Goal: Task Accomplishment & Management: Manage account settings

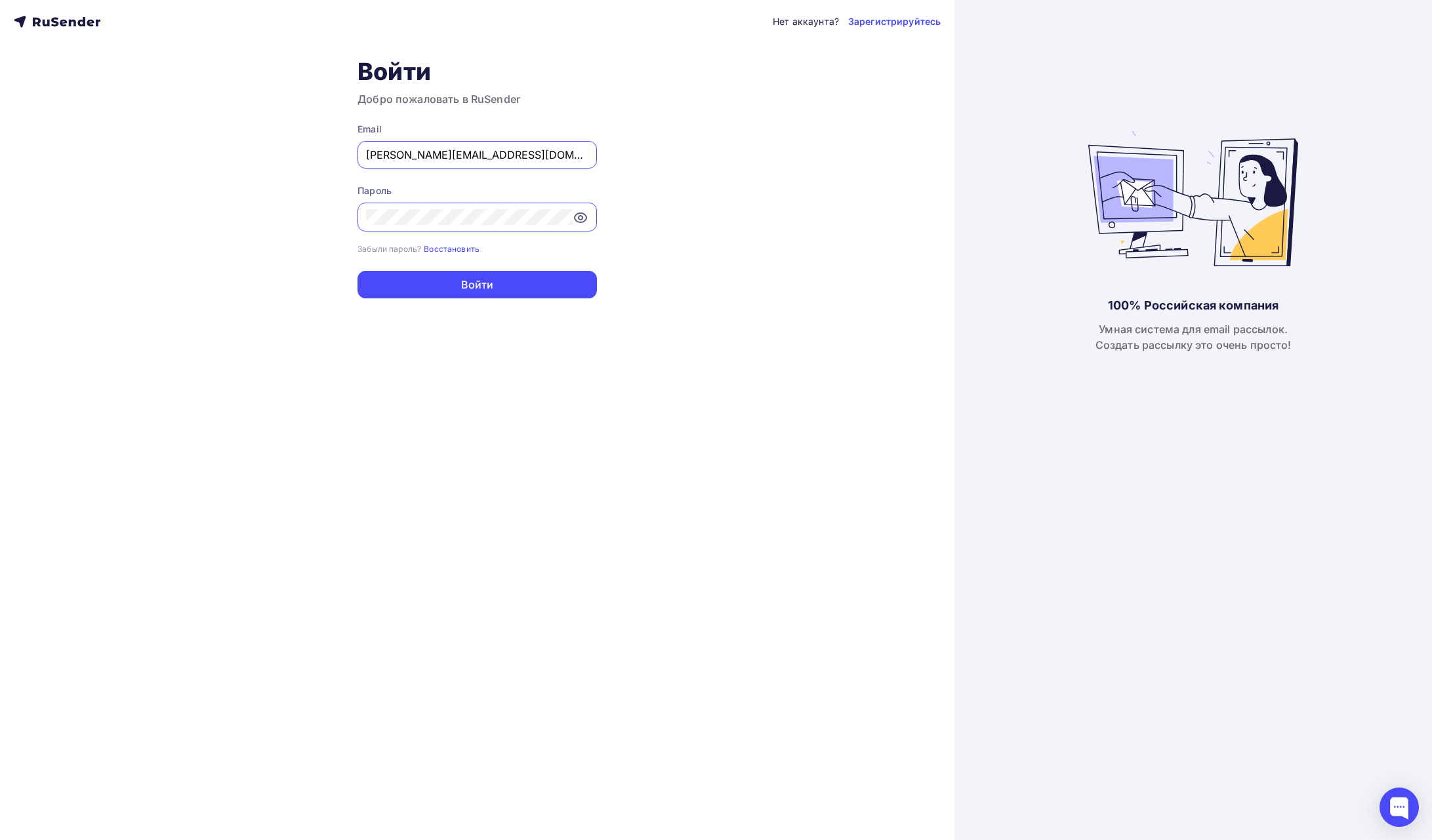
click at [511, 157] on input "[PERSON_NAME][EMAIL_ADDRESS][DOMAIN_NAME]" at bounding box center [477, 154] width 223 height 16
paste input "kinopokazyoge@gmail.com"
type input "kinopokazyoge@gmail.com"
click at [208, 240] on div "Нет аккаунта? Зарегистрируйтесь Войти Добро пожаловать в RuSender Email kinopok…" at bounding box center [477, 420] width 955 height 840
click at [692, 214] on div "Нет аккаунта? Зарегистрируйтесь Войти Добро пожаловать в RuSender Email kinopok…" at bounding box center [477, 420] width 955 height 840
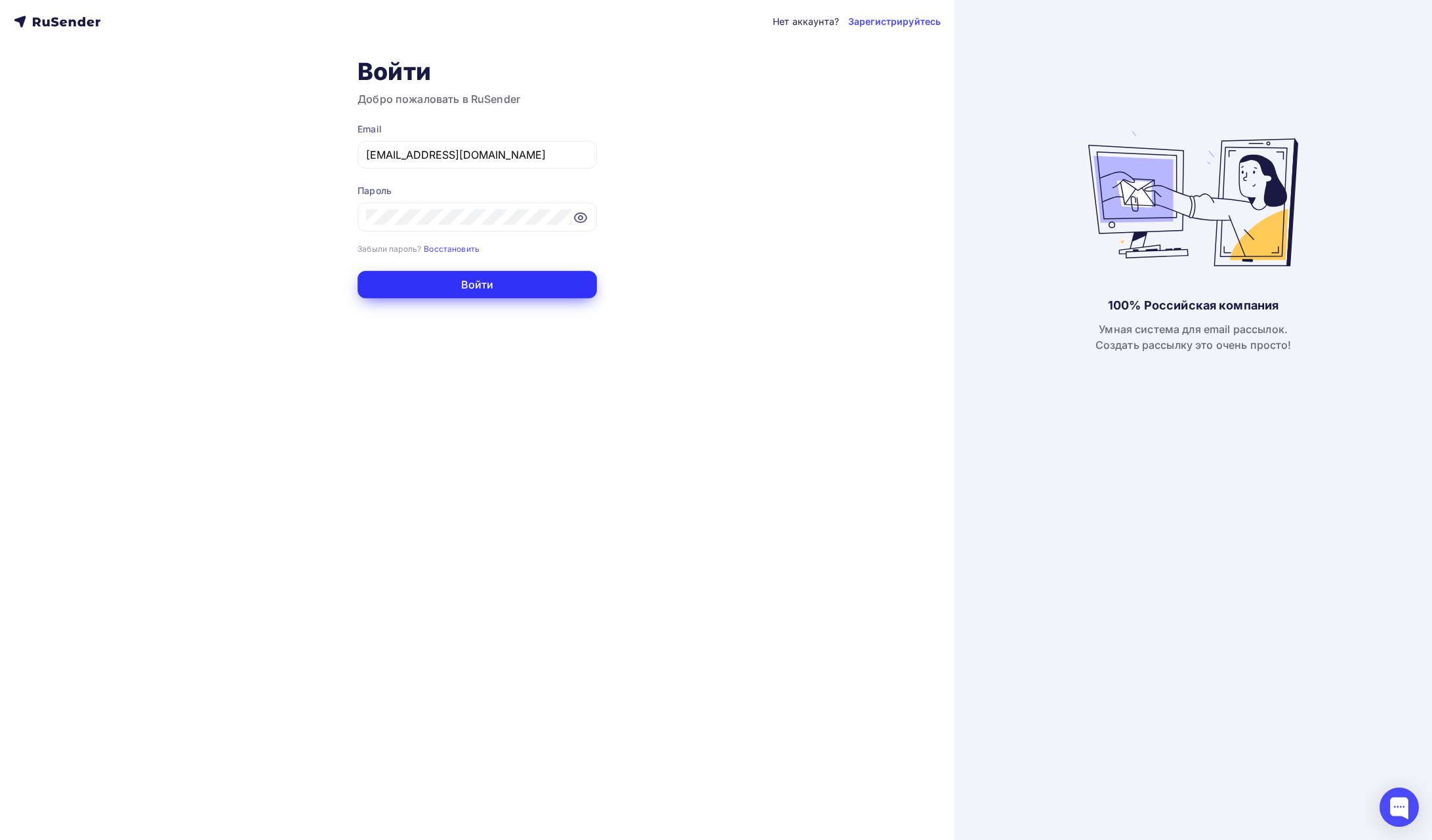
click at [547, 289] on button "Войти" at bounding box center [477, 285] width 240 height 28
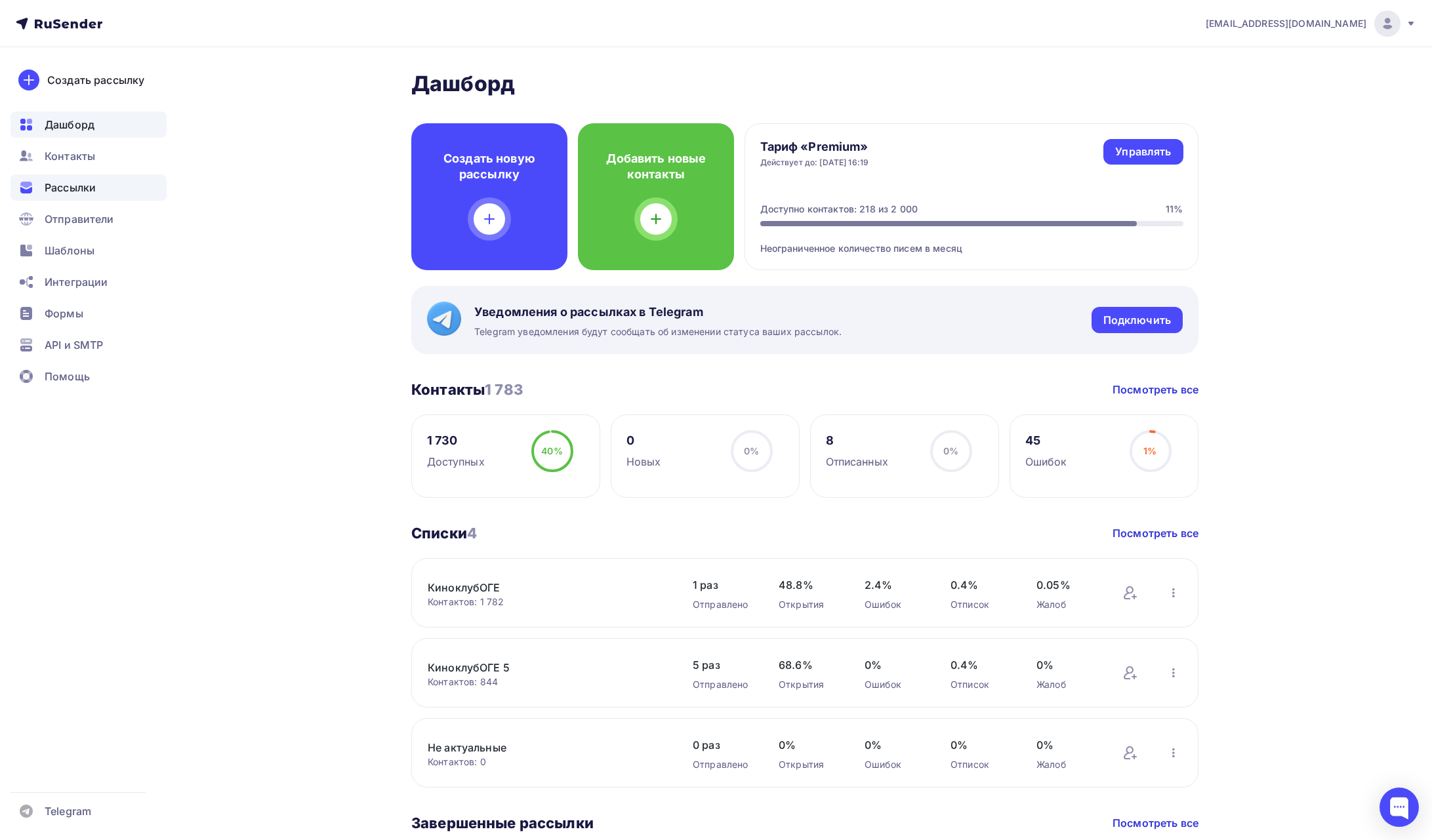
click at [50, 188] on span "Рассылки" at bounding box center [70, 187] width 51 height 16
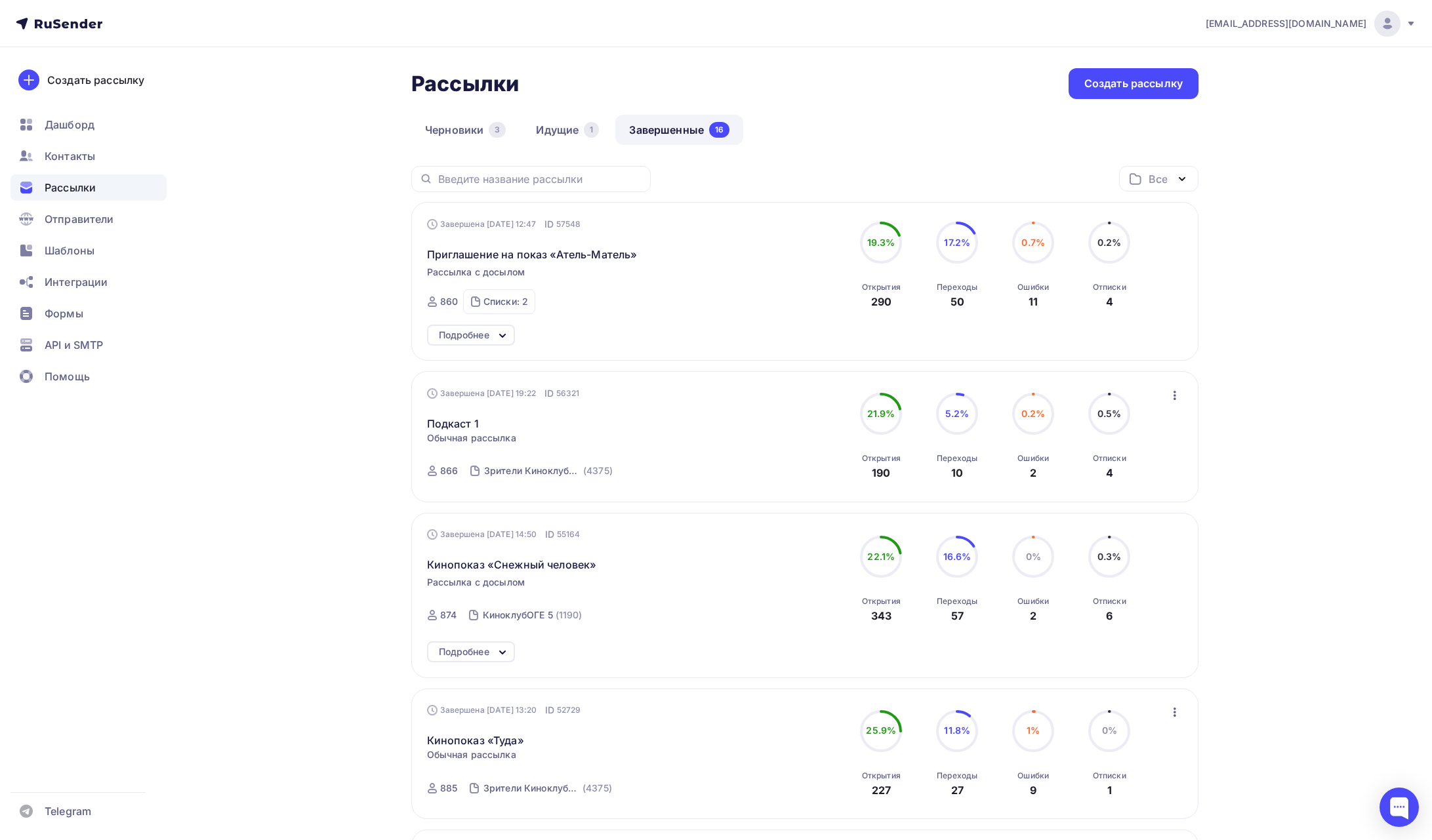
click at [503, 330] on icon at bounding box center [502, 336] width 16 height 16
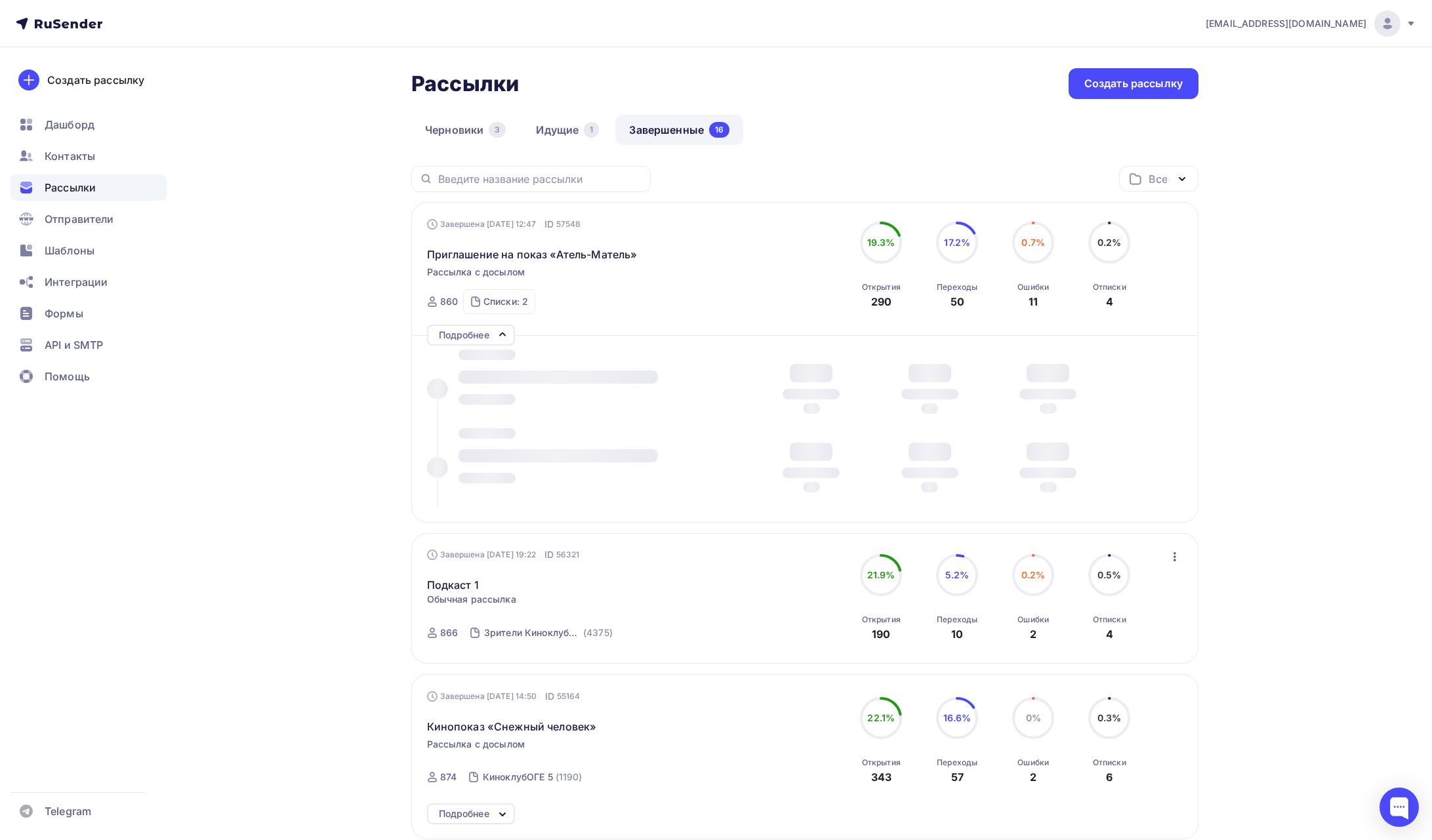
click at [781, 90] on div "Рассылки Рассылки Создать рассылку" at bounding box center [805, 83] width 788 height 31
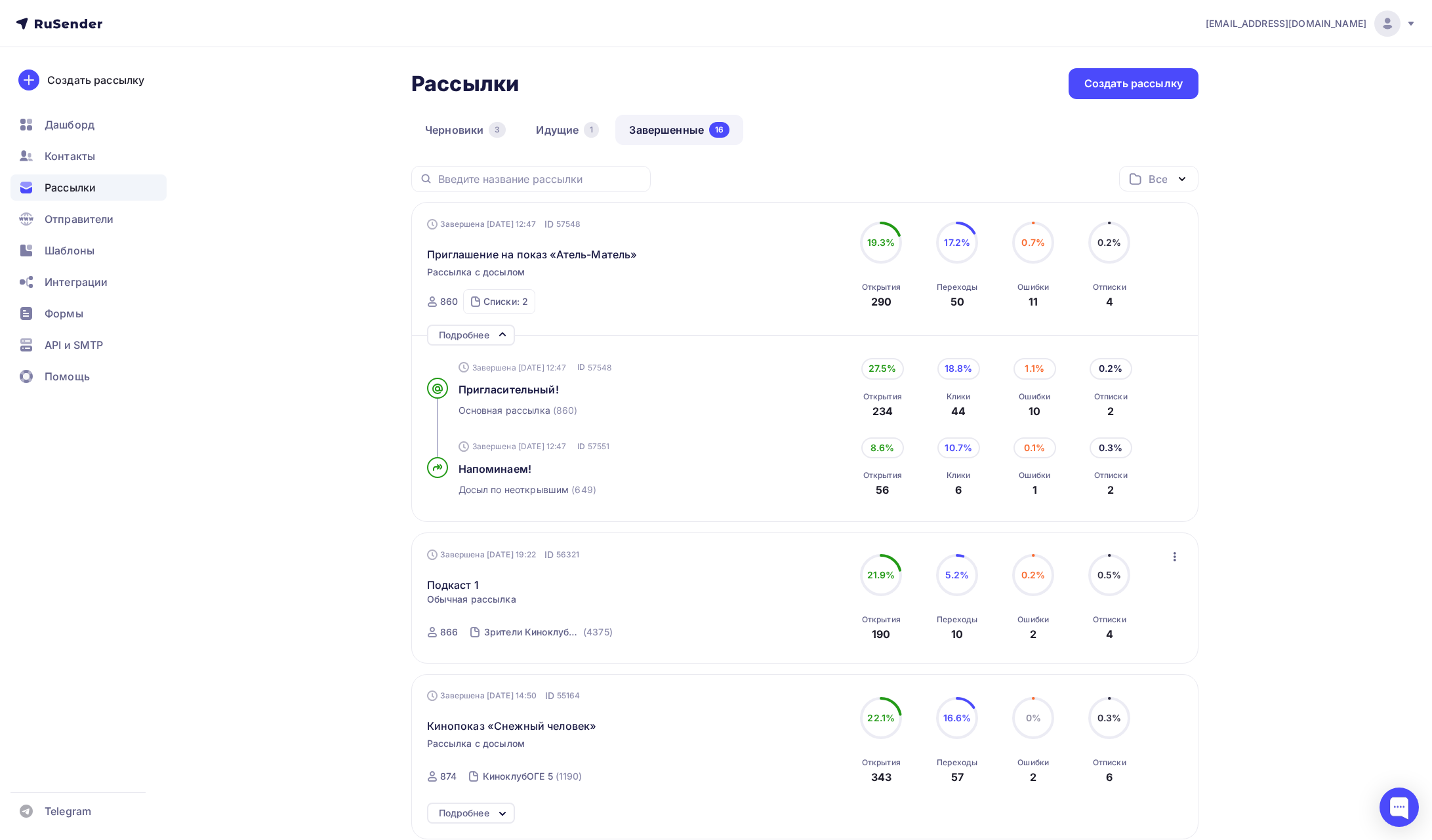
click at [829, 134] on div "Черновики 3 Идущие 1 Завершенные 16" at bounding box center [805, 140] width 788 height 51
click at [568, 125] on link "Идущие 1" at bounding box center [567, 130] width 91 height 30
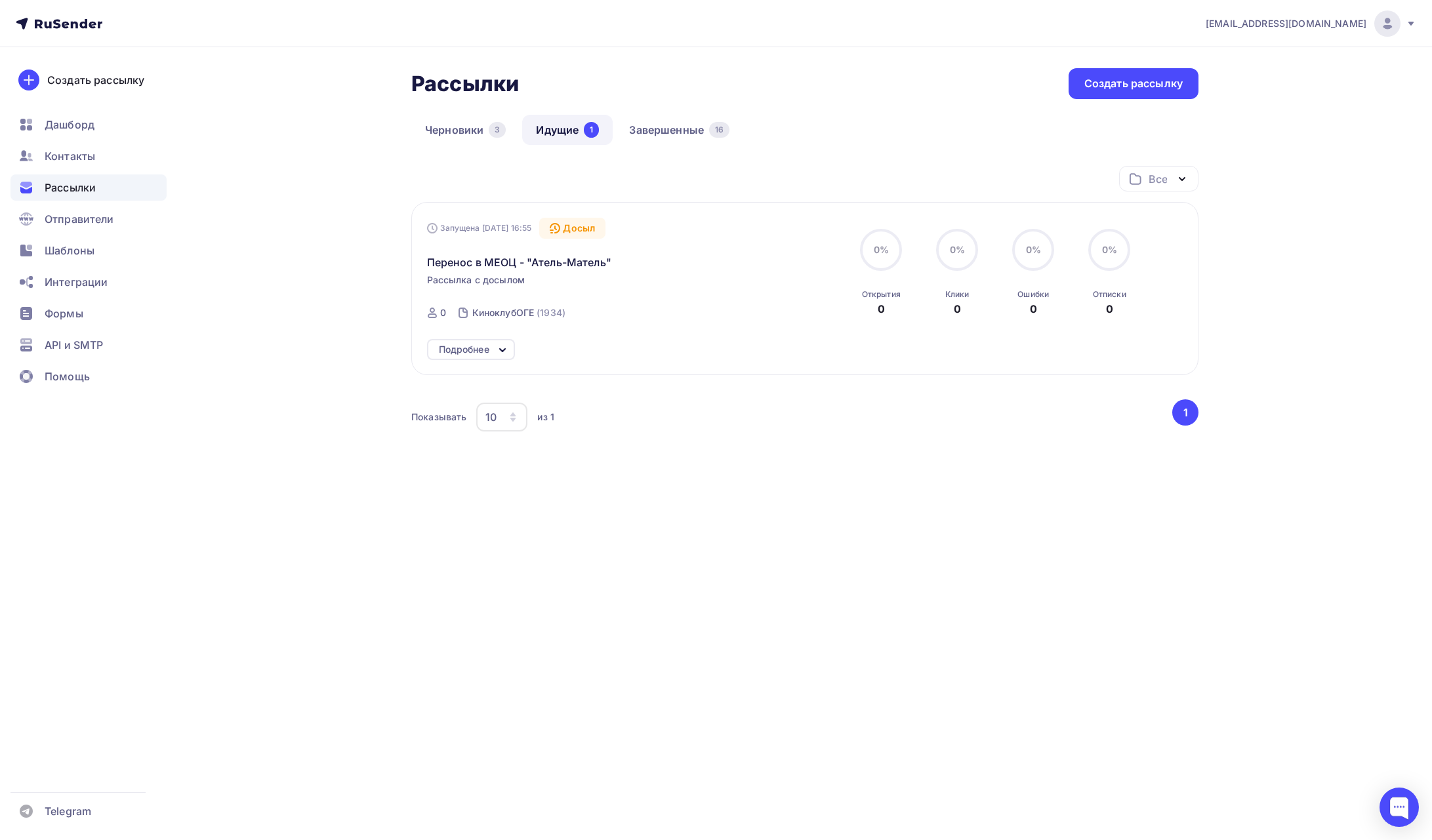
click at [508, 345] on icon at bounding box center [502, 350] width 16 height 16
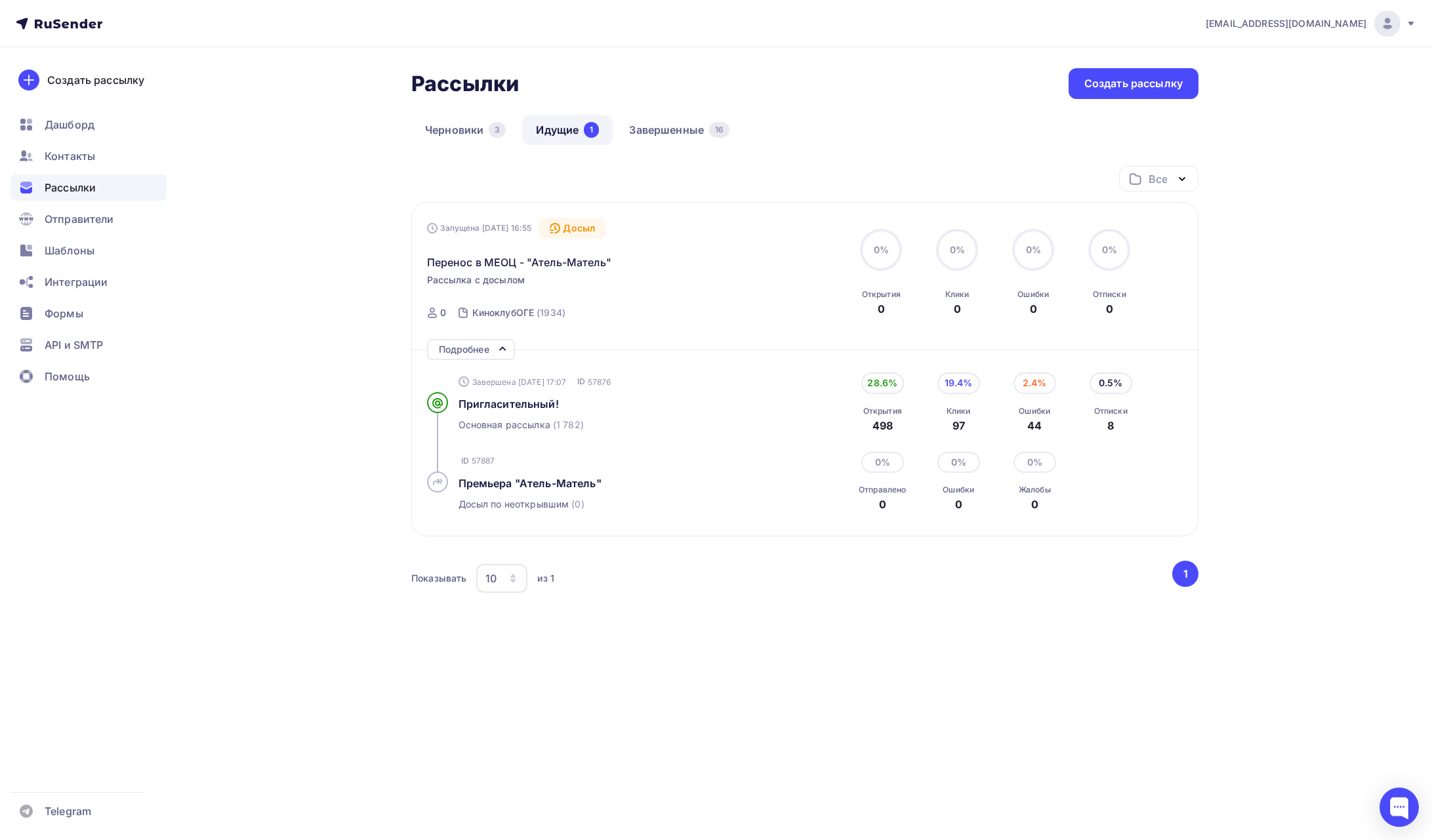
click at [1164, 232] on div "Запущена 02.09.2025, 16:55 Досыл Перенос в МЕОЦ - "Атель-Матель" Рассылка с дос…" at bounding box center [805, 274] width 756 height 111
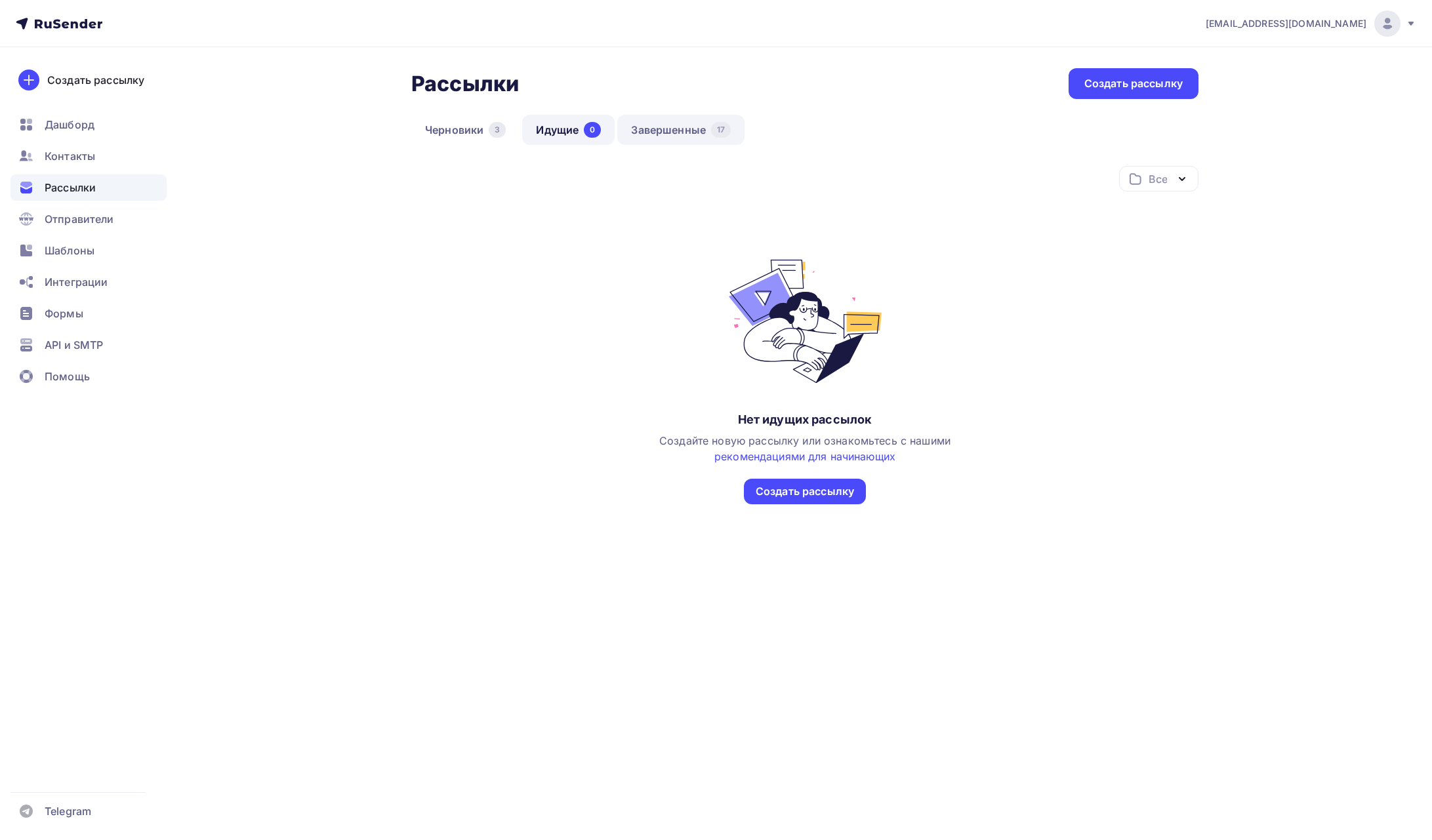
click at [670, 125] on link "Завершенные 17" at bounding box center [681, 130] width 127 height 30
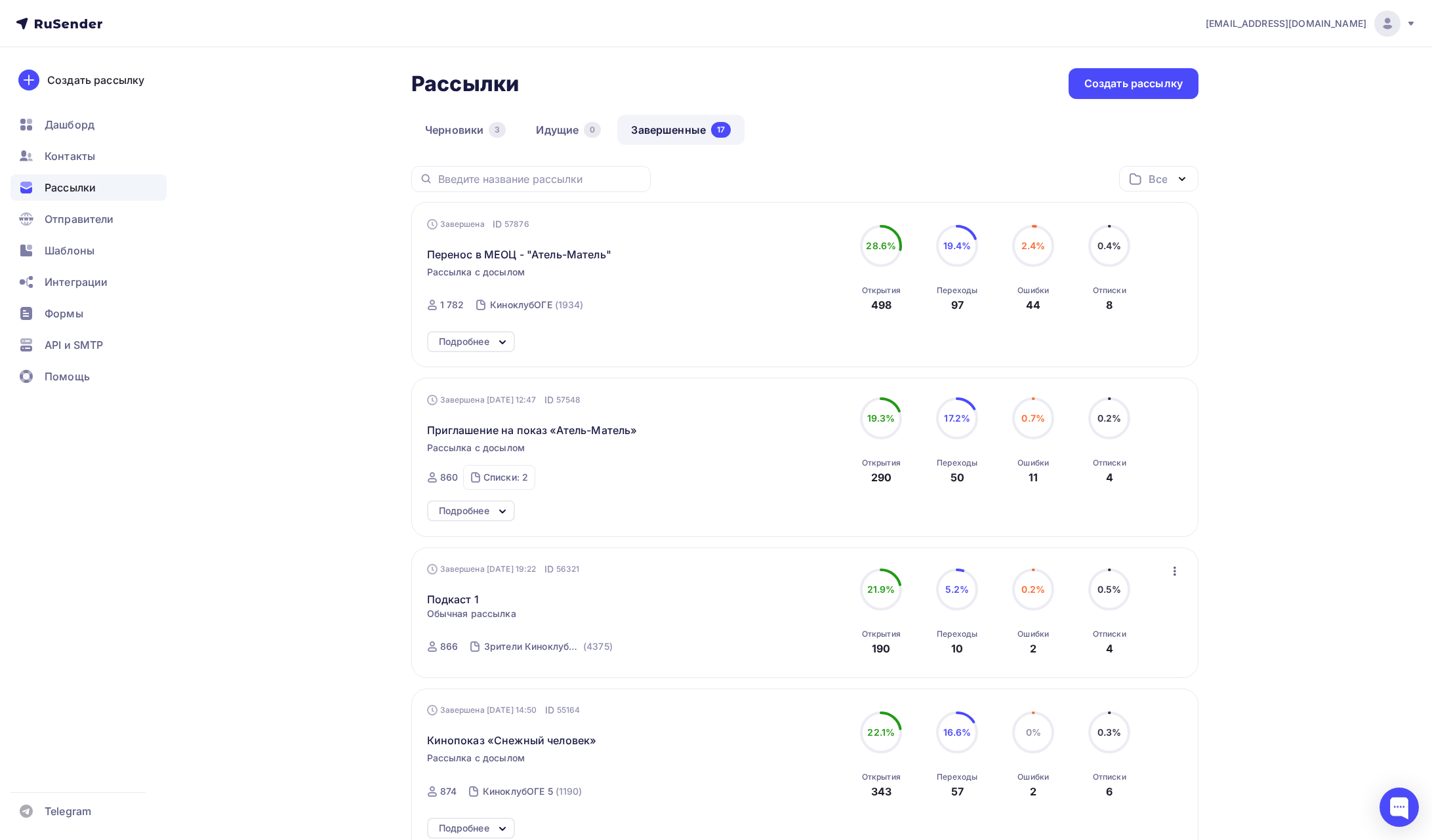
click at [474, 336] on div "Подробнее" at bounding box center [464, 342] width 50 height 16
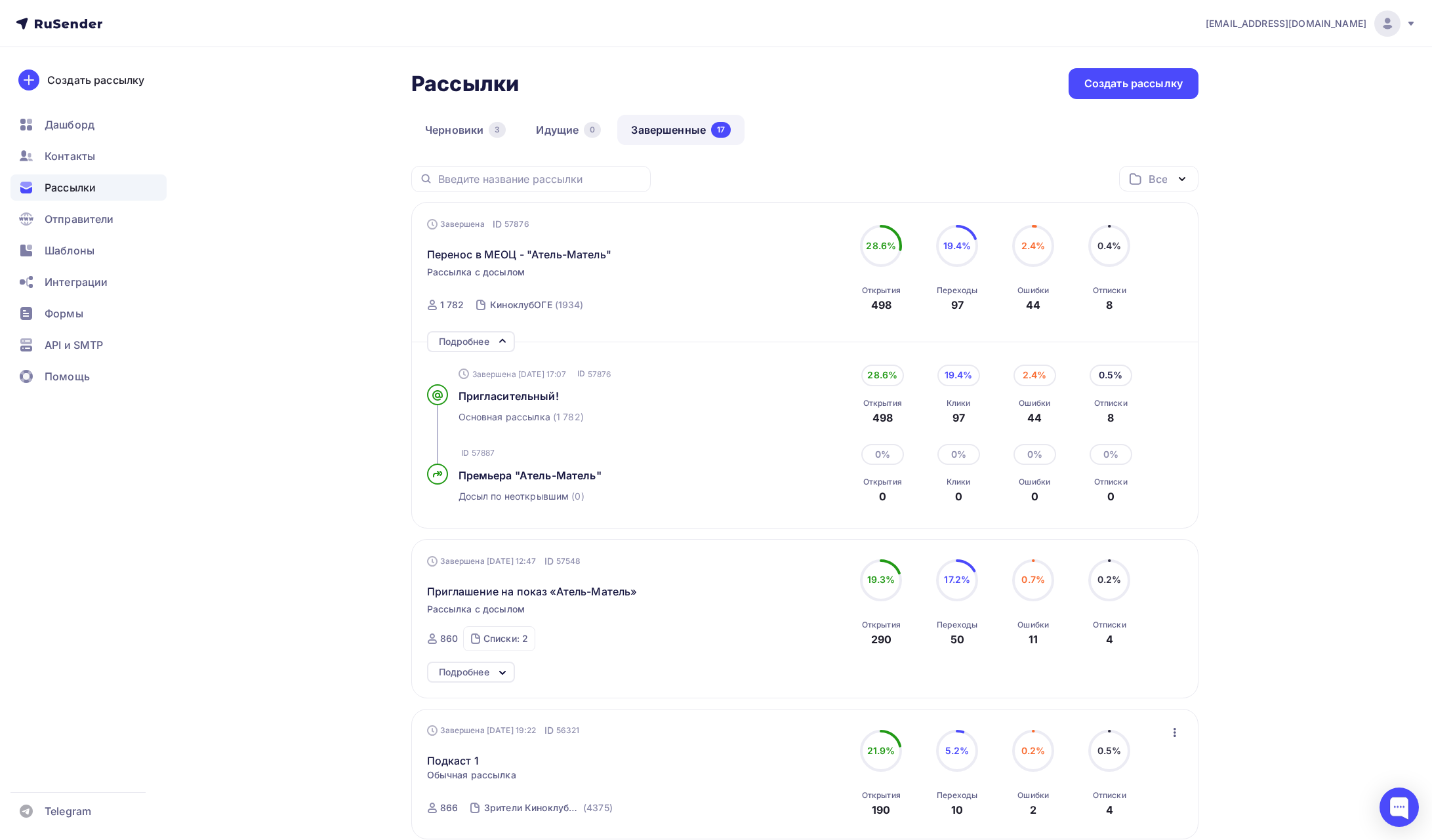
click at [1278, 17] on span "[EMAIL_ADDRESS][DOMAIN_NAME]" at bounding box center [1286, 24] width 160 height 13
click at [1224, 117] on span "Выйти" at bounding box center [1236, 120] width 34 height 16
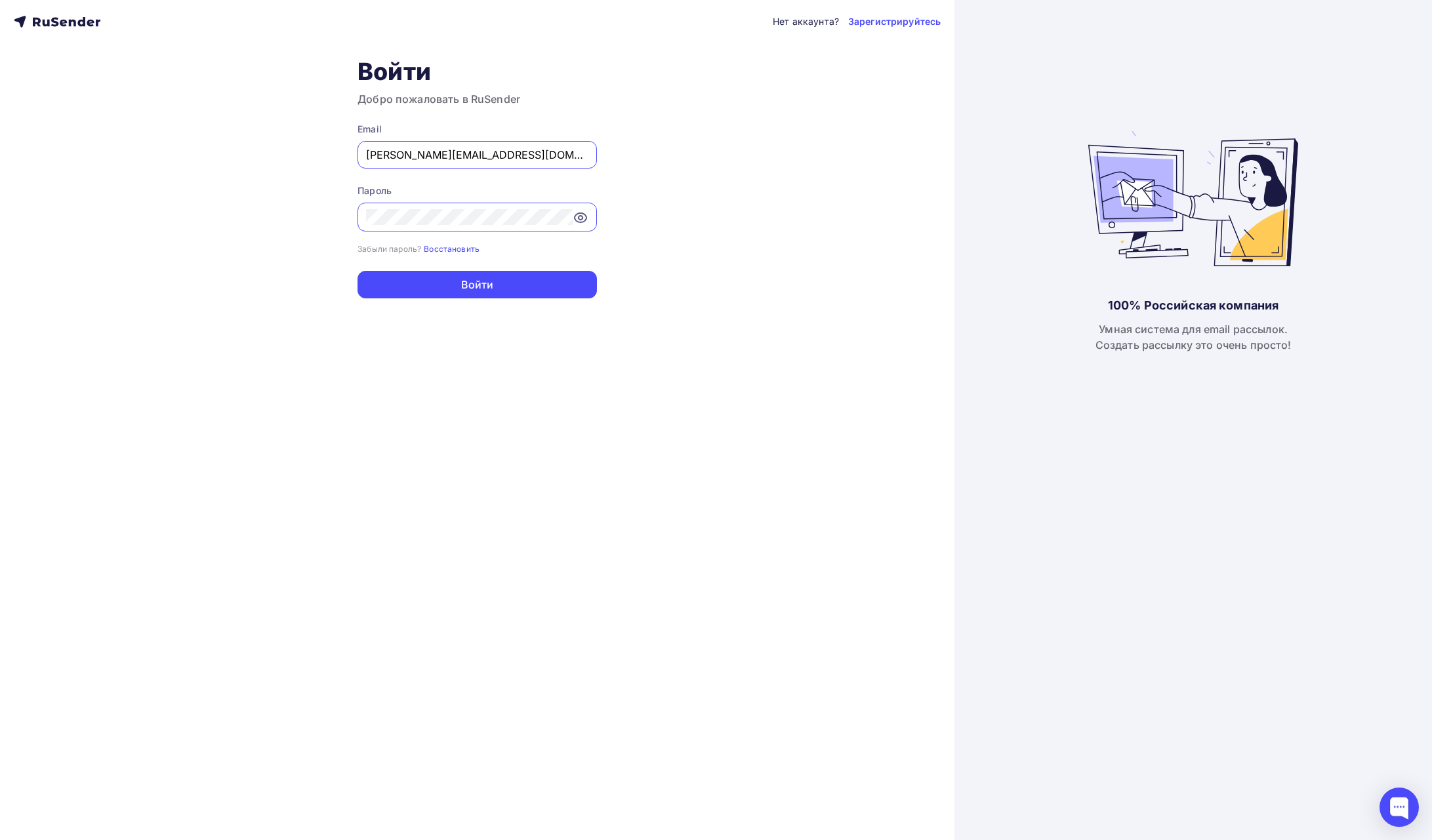
click at [1297, 79] on div "100% Российская компания Умная система для email рассылок. Создать рассылку это…" at bounding box center [1193, 420] width 210 height 840
click at [896, 169] on div "Нет аккаунта? Зарегистрируйтесь Войти Добро пожаловать в RuSender Email [PERSON…" at bounding box center [477, 420] width 955 height 840
click at [520, 139] on div "Email [PERSON_NAME][EMAIL_ADDRESS][DOMAIN_NAME]" at bounding box center [477, 145] width 240 height 46
click at [508, 153] on input "[PERSON_NAME][EMAIL_ADDRESS][DOMAIN_NAME]" at bounding box center [477, 154] width 223 height 16
type input "[EMAIL_ADDRESS][DOMAIN_NAME]"
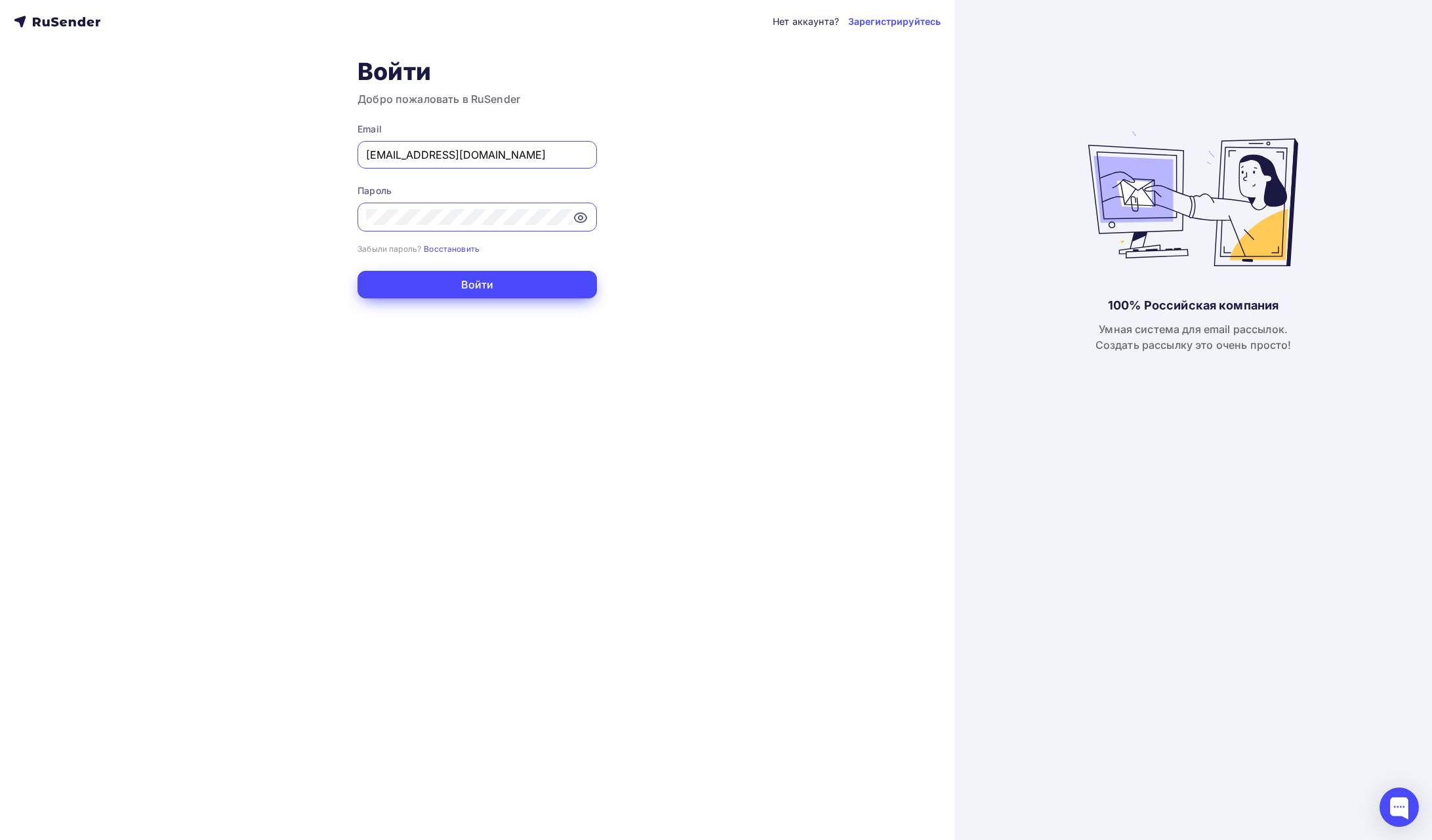
click at [494, 272] on form "Email [EMAIL_ADDRESS][DOMAIN_NAME] Пароль Забыли пароль? Восстановить Забыли па…" at bounding box center [477, 211] width 240 height 176
click at [489, 282] on button "Войти" at bounding box center [477, 285] width 240 height 28
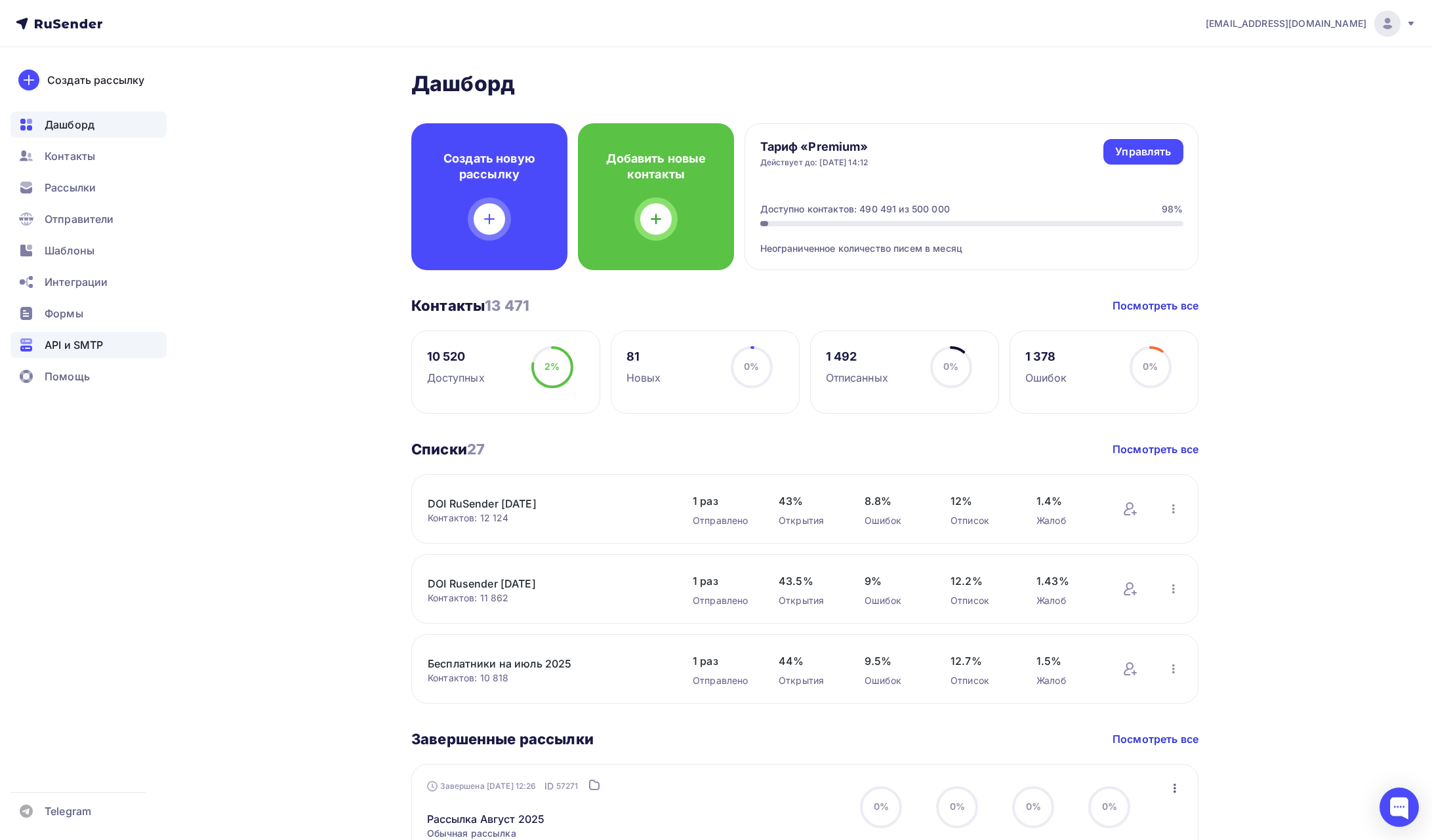
click at [67, 337] on span "API и SMTP" at bounding box center [74, 345] width 58 height 16
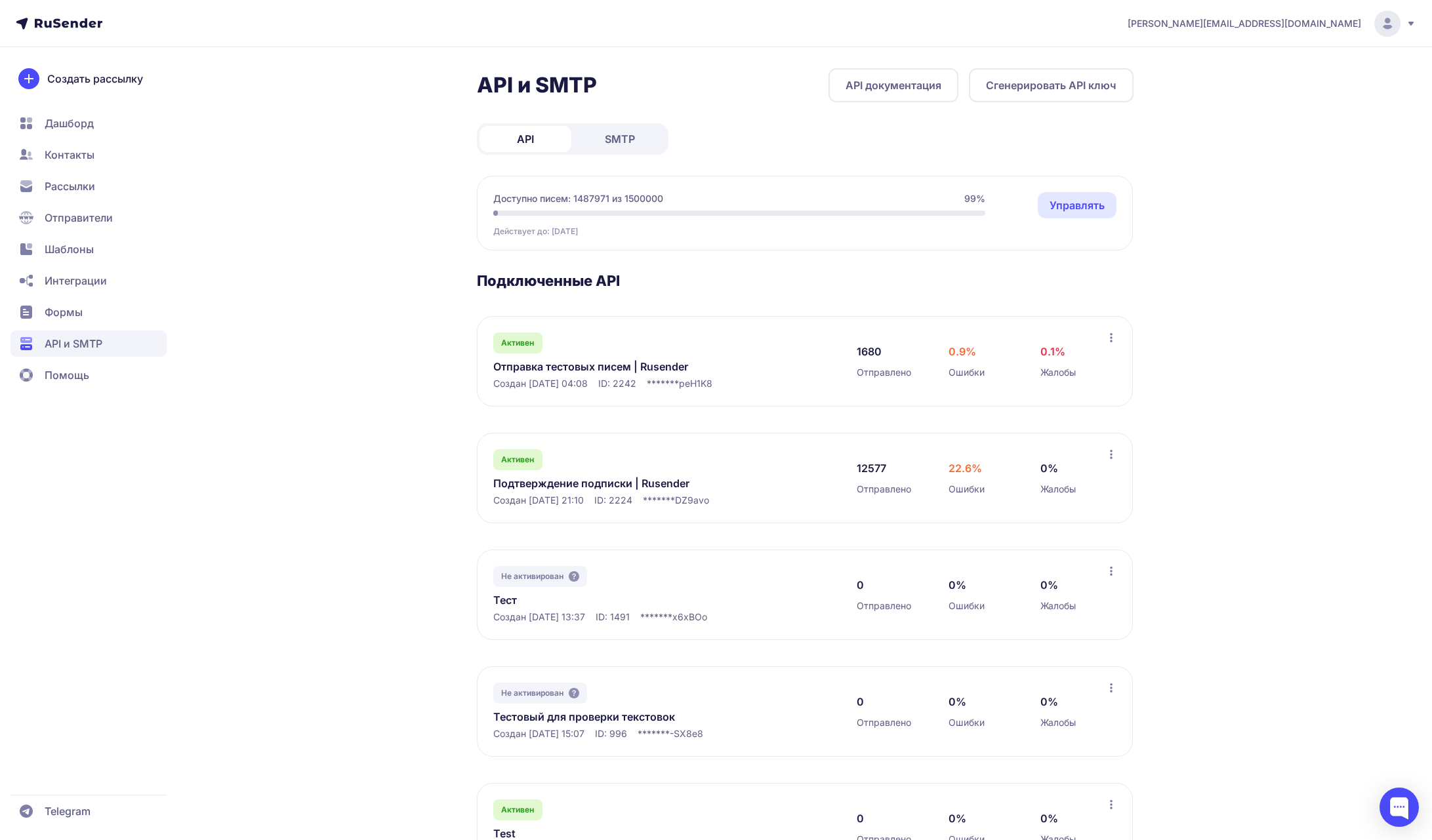
click at [558, 494] on span "Создан 10.06.2025, 21:10" at bounding box center [538, 501] width 91 height 13
click at [561, 486] on link "Подтверждение подписки | Rusender" at bounding box center [627, 483] width 269 height 16
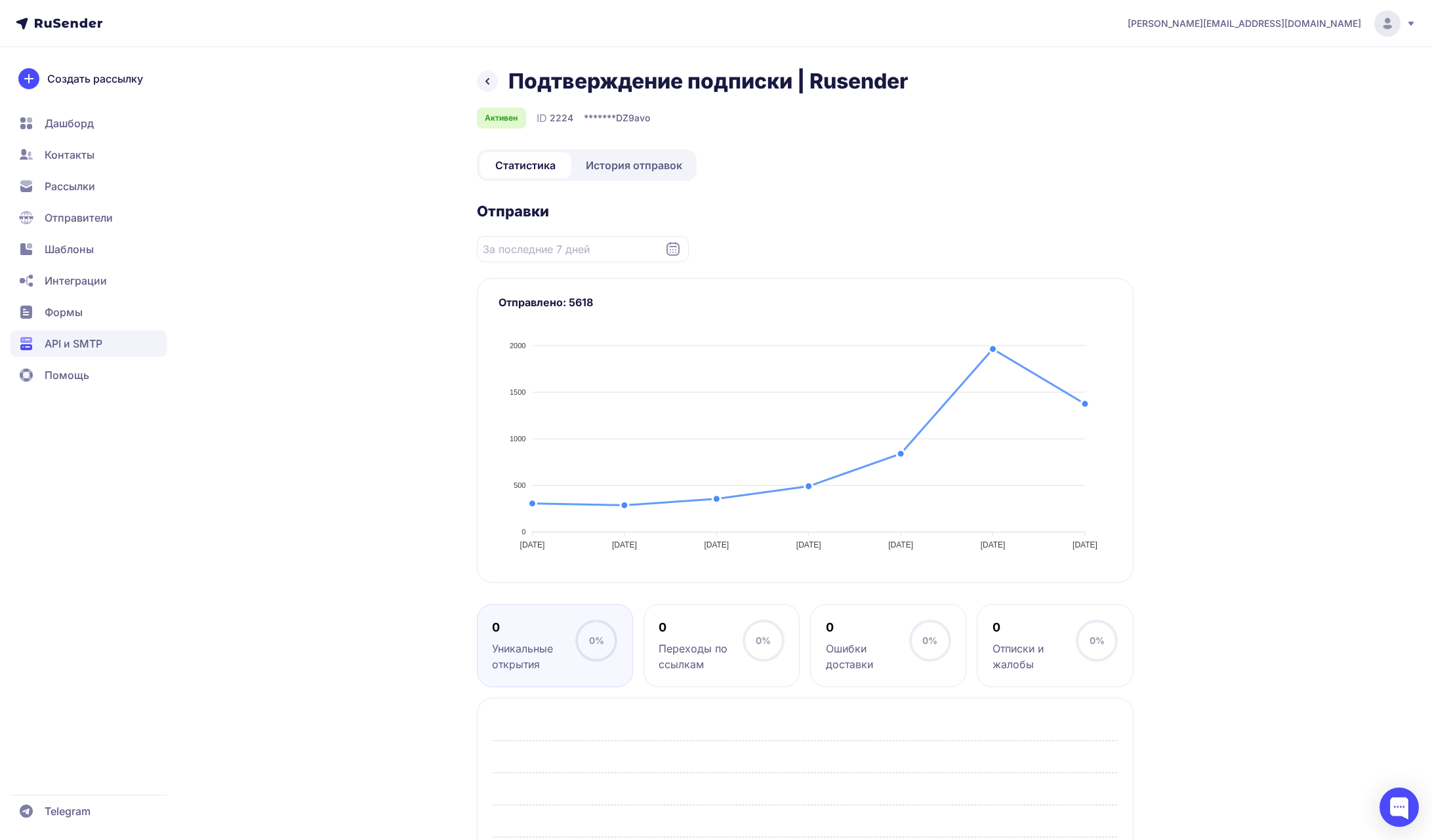
click at [784, 160] on div "Подтверждение подписки | Rusender Активен ID 2224 ******* DZ9avo Статистика Ист…" at bounding box center [805, 537] width 656 height 938
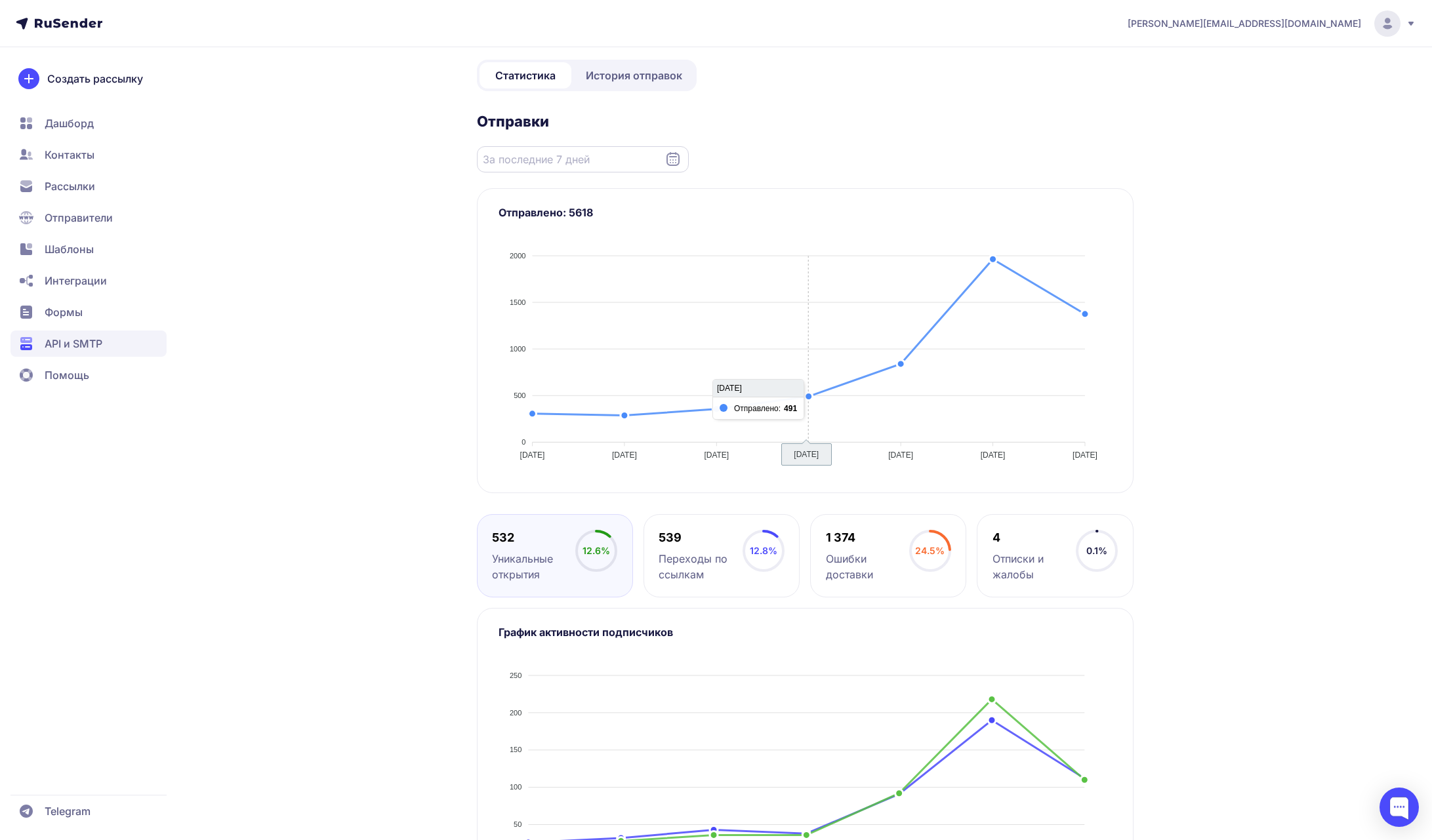
scroll to position [79, 0]
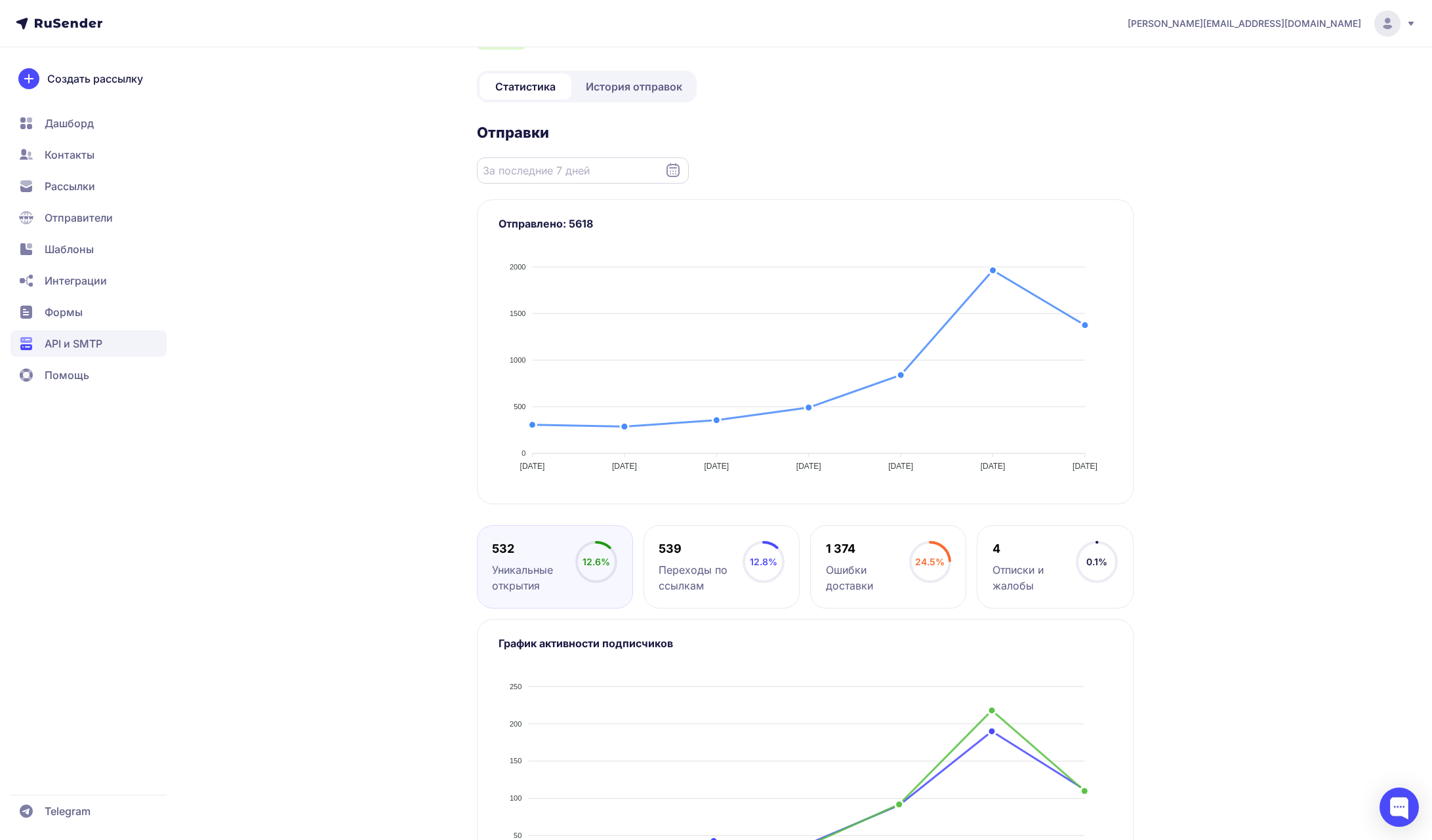
click at [577, 172] on input "Datepicker input" at bounding box center [582, 170] width 212 height 26
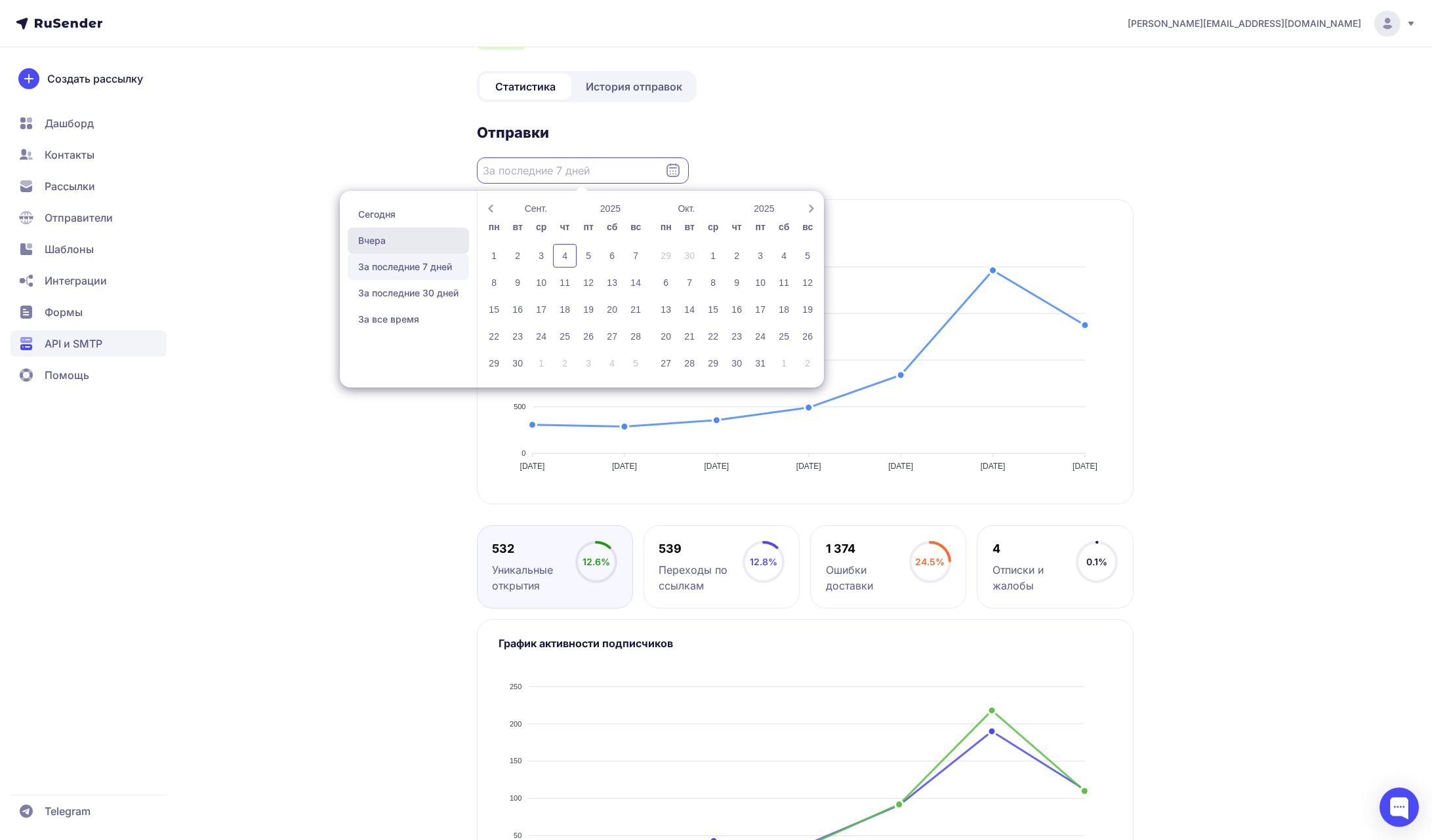
click at [384, 235] on span "Вчера" at bounding box center [408, 241] width 121 height 26
type input "03.09.2025 - 03.09.2025"
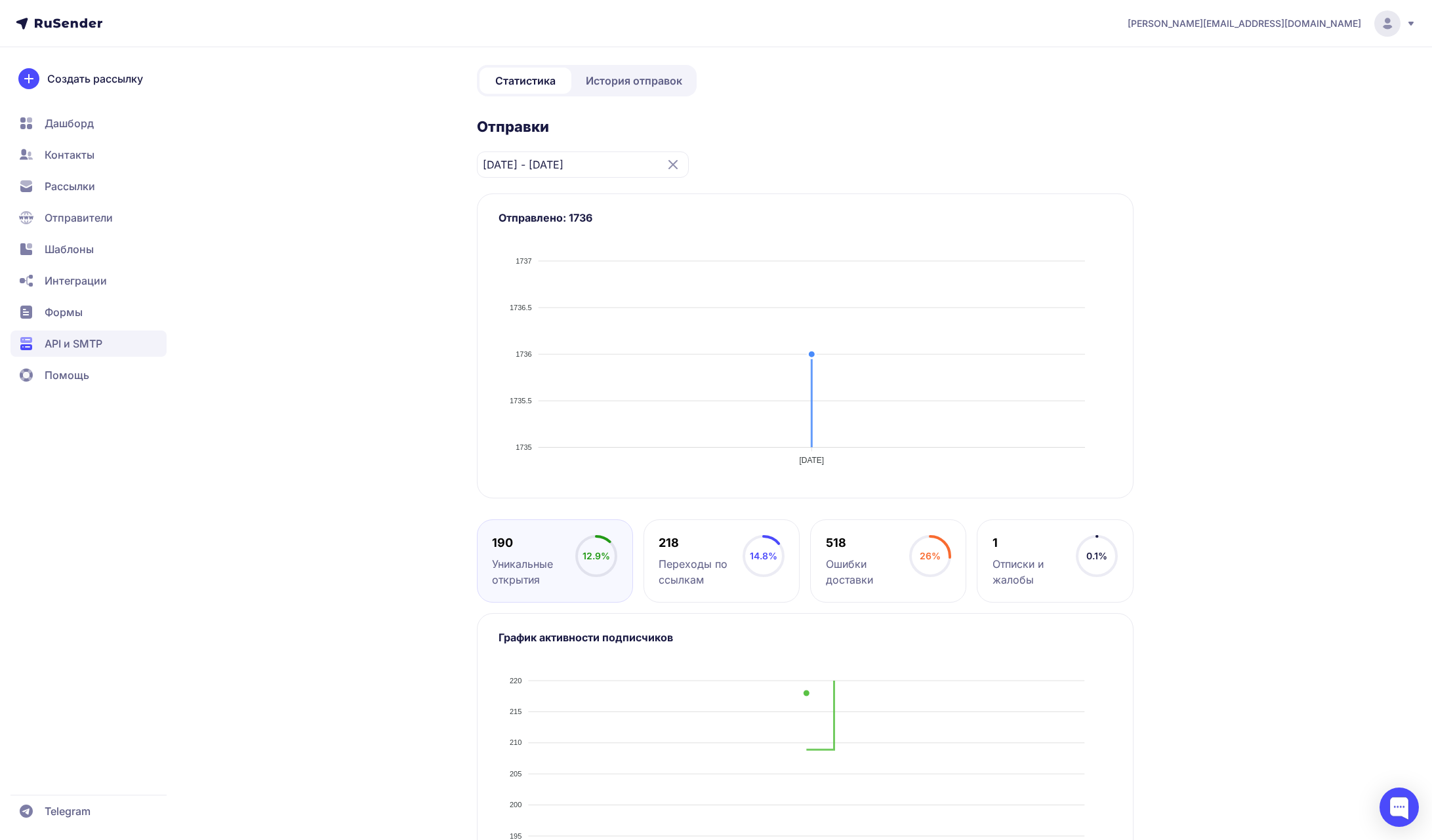
scroll to position [178, 0]
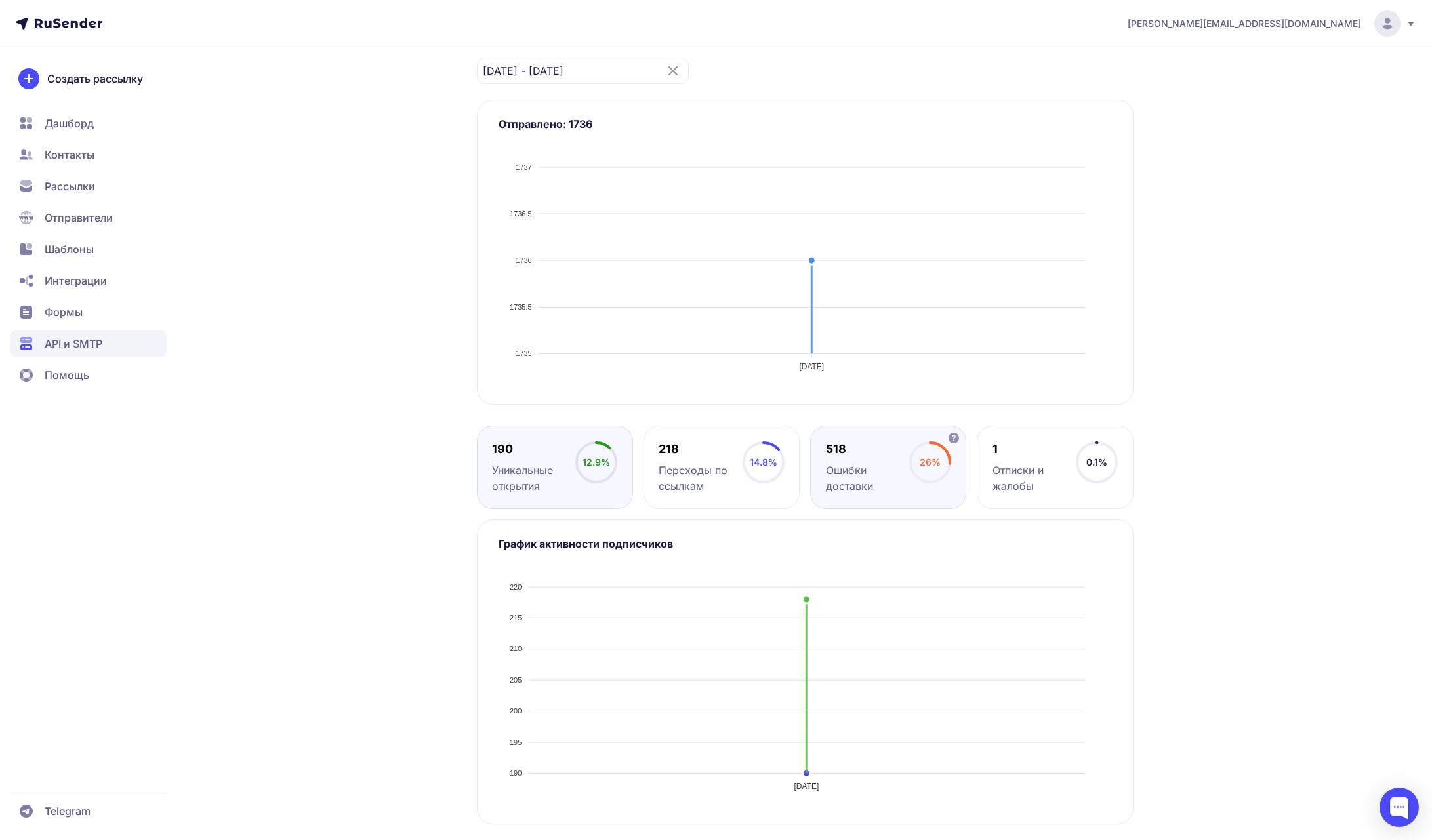
click at [869, 471] on div "Ошибки доставки" at bounding box center [867, 478] width 83 height 31
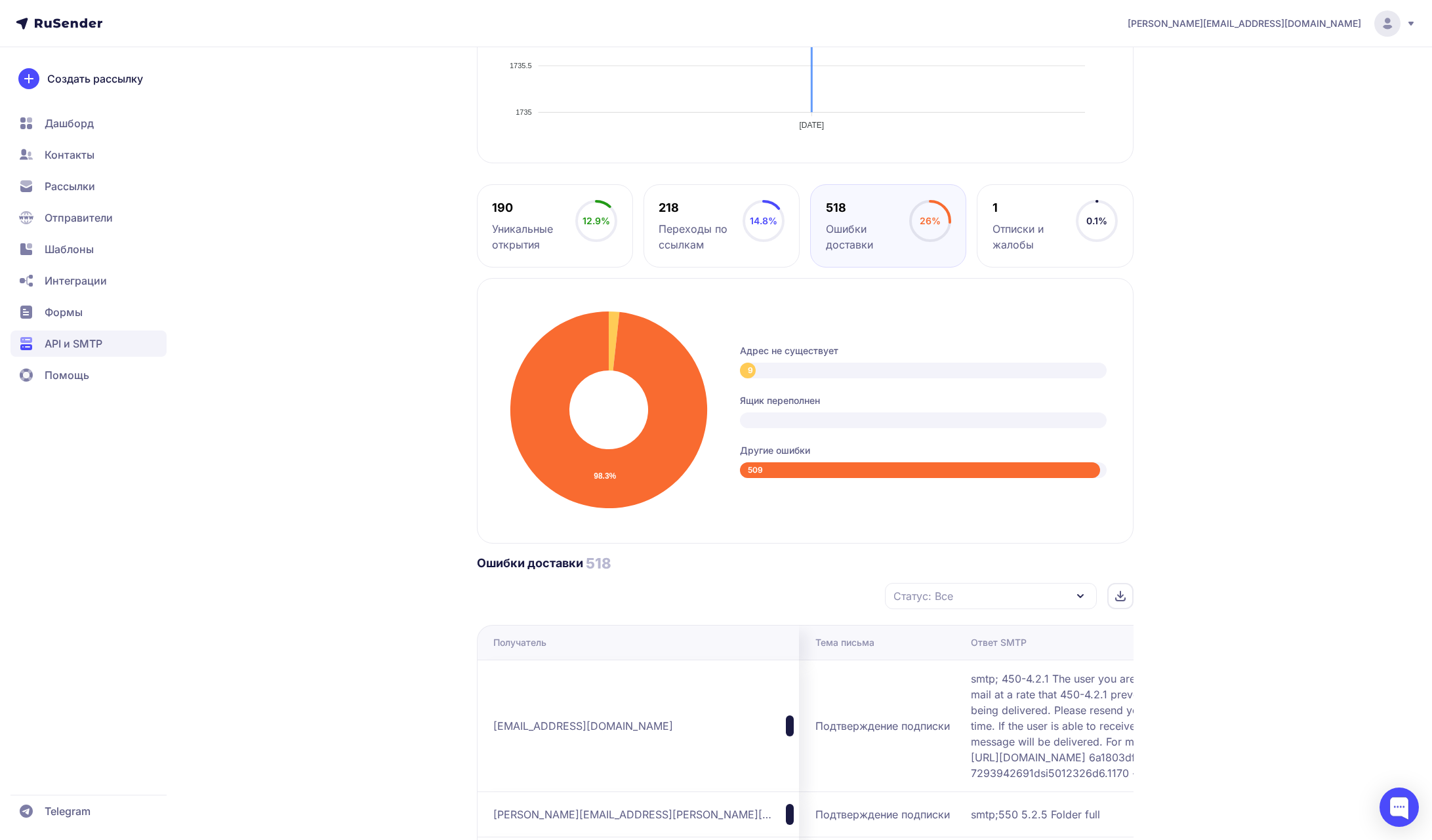
scroll to position [417, 0]
